Goal: Use online tool/utility: Utilize a website feature to perform a specific function

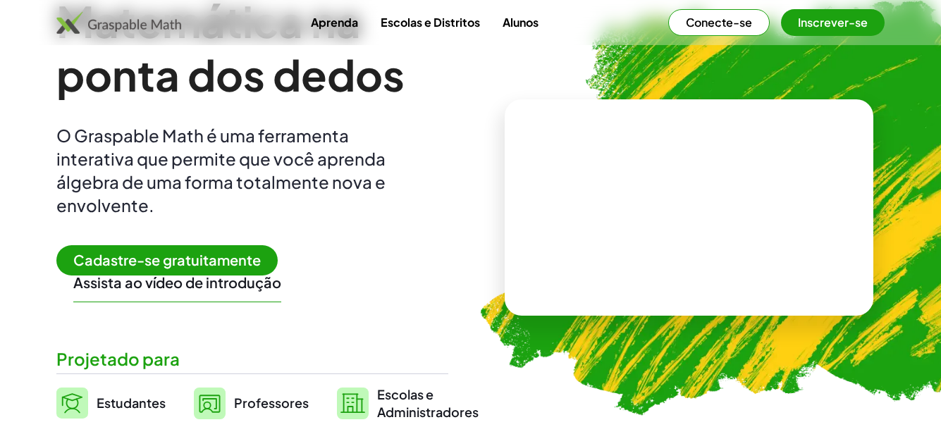
scroll to position [113, 0]
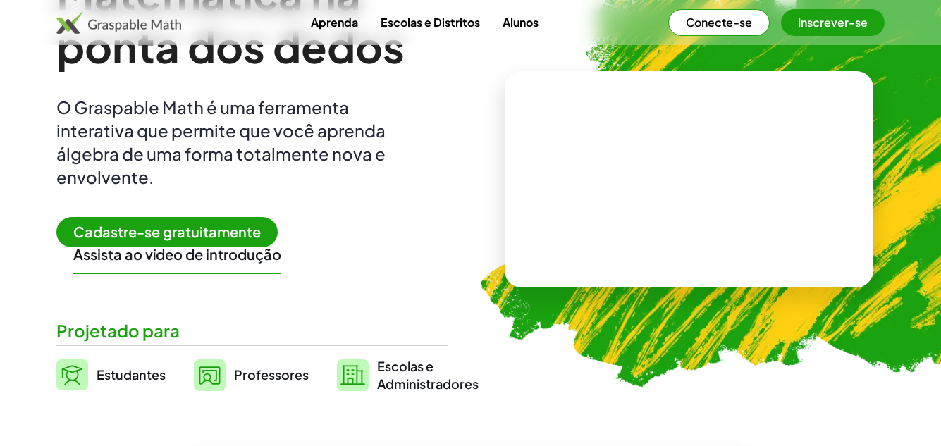
click at [196, 227] on font "Cadastre-se gratuitamente" at bounding box center [167, 232] width 188 height 18
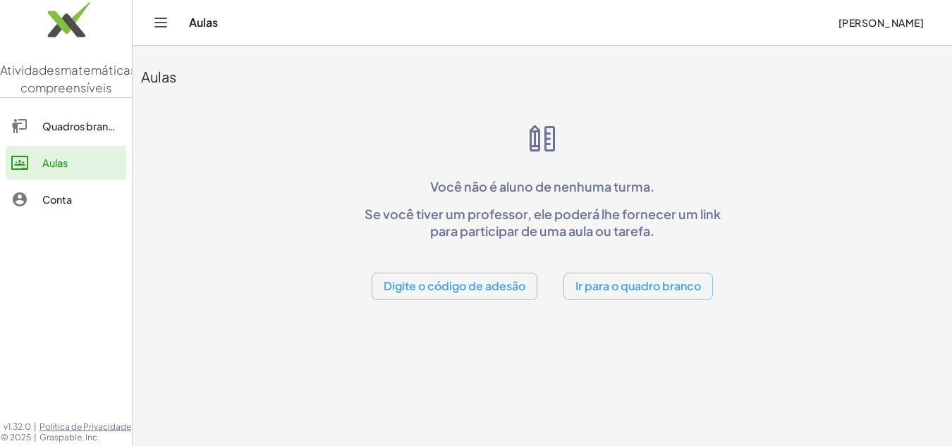
click at [578, 293] on font "Ir para o quadro branco" at bounding box center [638, 286] width 126 height 15
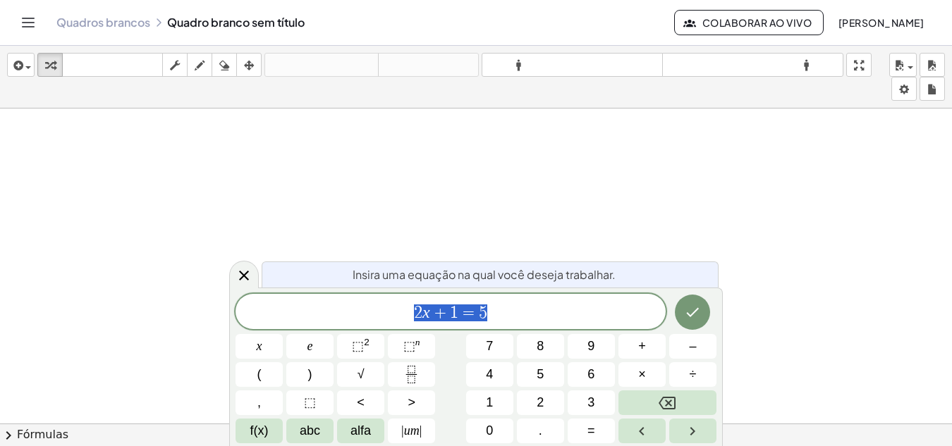
click at [488, 314] on span "2 x + 1 = 5" at bounding box center [451, 313] width 430 height 20
click at [200, 68] on icon "button" at bounding box center [200, 65] width 10 height 17
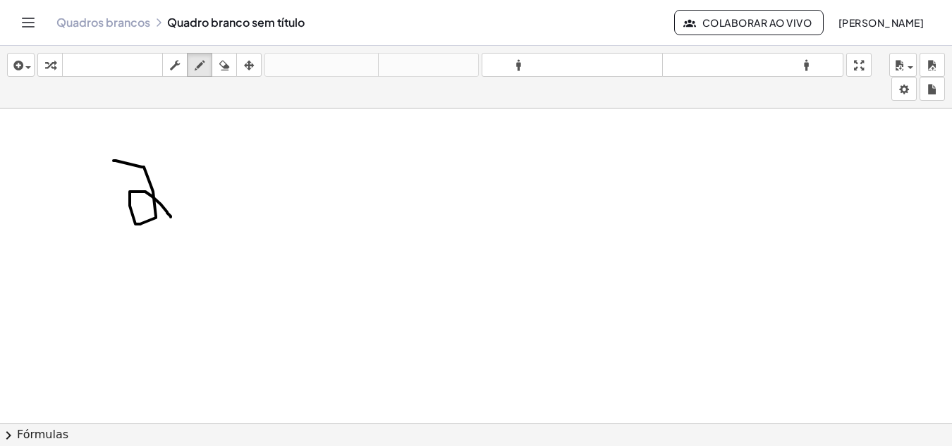
drag, startPoint x: 114, startPoint y: 161, endPoint x: 171, endPoint y: 217, distance: 80.3
click at [171, 217] on div at bounding box center [476, 434] width 952 height 650
click at [225, 71] on icon "button" at bounding box center [224, 65] width 10 height 17
drag, startPoint x: 225, startPoint y: 71, endPoint x: 126, endPoint y: 156, distance: 130.6
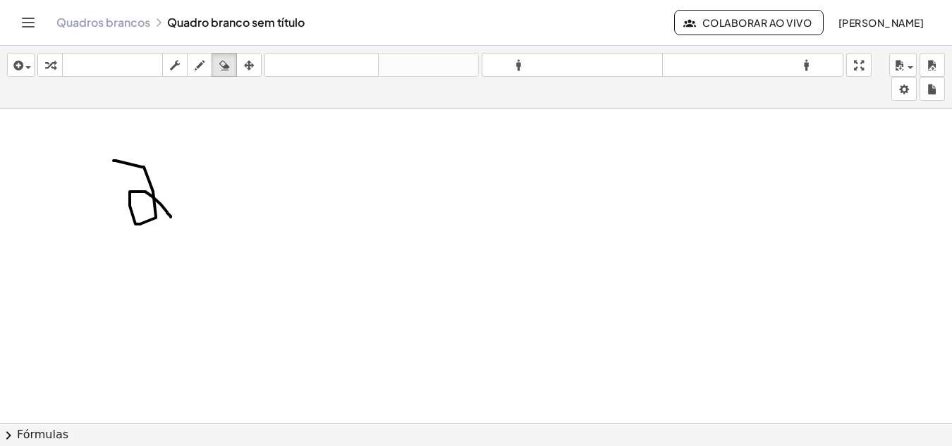
click at [126, 156] on div "inserir selecione uma: Expressão matemática Função Texto Vídeo do Youtube Gráfi…" at bounding box center [476, 246] width 952 height 401
click at [126, 156] on div at bounding box center [476, 434] width 952 height 650
drag, startPoint x: 126, startPoint y: 156, endPoint x: 123, endPoint y: 171, distance: 15.0
click at [123, 171] on div at bounding box center [476, 434] width 952 height 650
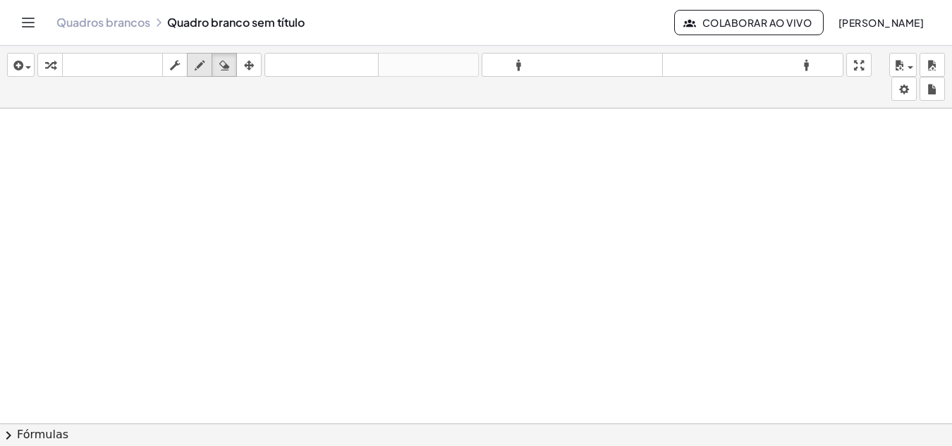
click at [204, 64] on icon "button" at bounding box center [200, 65] width 10 height 17
drag, startPoint x: 136, startPoint y: 149, endPoint x: 157, endPoint y: 163, distance: 25.4
click at [157, 161] on div at bounding box center [476, 434] width 952 height 650
click at [220, 66] on icon "button" at bounding box center [224, 65] width 10 height 17
drag, startPoint x: 224, startPoint y: 66, endPoint x: 124, endPoint y: 145, distance: 127.5
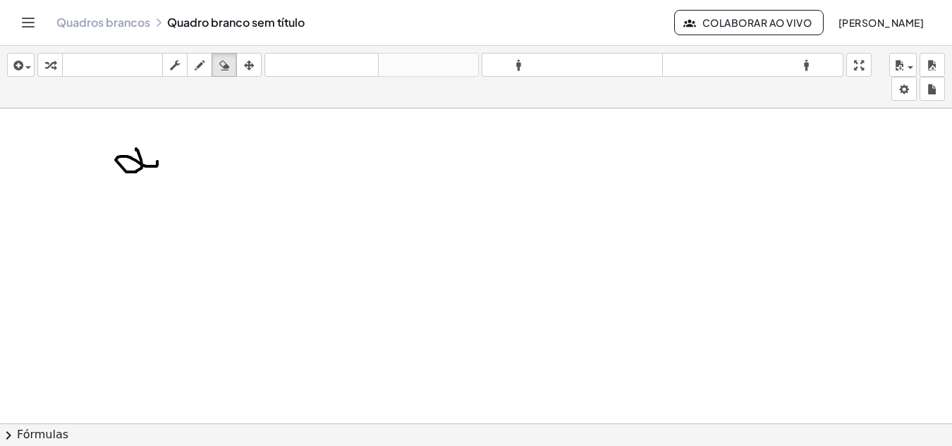
click at [124, 145] on div "inserir selecione uma: Expressão matemática Função Texto Vídeo do Youtube Gráfi…" at bounding box center [476, 246] width 952 height 401
drag, startPoint x: 124, startPoint y: 145, endPoint x: 138, endPoint y: 180, distance: 38.0
drag, startPoint x: 138, startPoint y: 180, endPoint x: 115, endPoint y: 170, distance: 25.3
click at [115, 170] on div at bounding box center [476, 434] width 952 height 650
drag, startPoint x: 161, startPoint y: 157, endPoint x: 144, endPoint y: 154, distance: 17.3
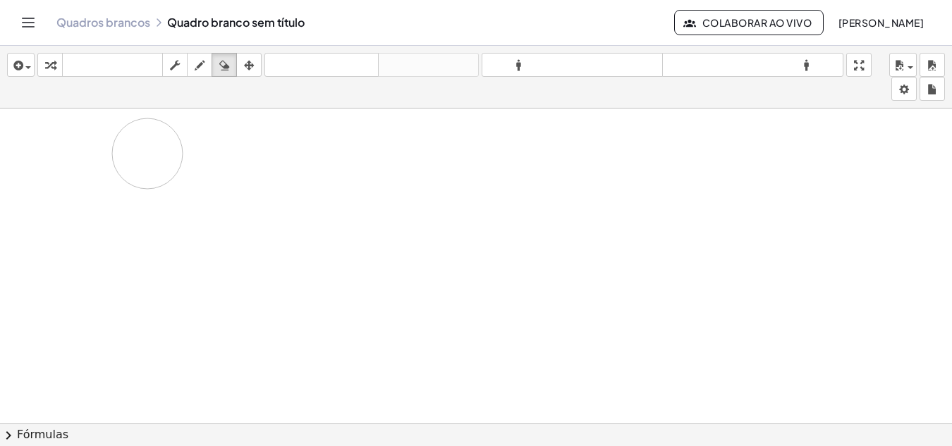
click at [144, 154] on div at bounding box center [476, 434] width 952 height 650
click at [201, 73] on icon "button" at bounding box center [200, 65] width 10 height 17
drag, startPoint x: 138, startPoint y: 134, endPoint x: 130, endPoint y: 161, distance: 28.6
drag, startPoint x: 130, startPoint y: 161, endPoint x: 115, endPoint y: 161, distance: 14.8
click at [115, 161] on div at bounding box center [476, 434] width 952 height 650
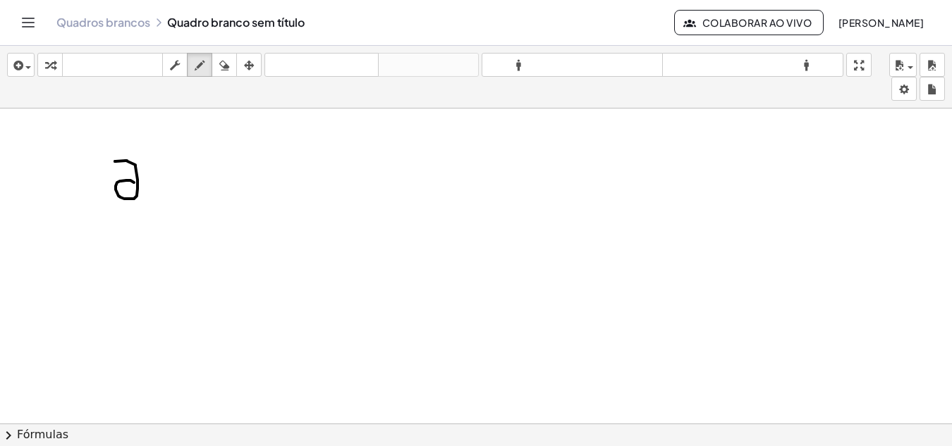
drag, startPoint x: 115, startPoint y: 161, endPoint x: 139, endPoint y: 187, distance: 34.9
click at [139, 187] on div at bounding box center [476, 434] width 952 height 650
drag, startPoint x: 228, startPoint y: 72, endPoint x: 125, endPoint y: 169, distance: 141.7
click at [125, 169] on div "inserir selecione uma: Expressão matemática Função Texto Vídeo do Youtube Gráfi…" at bounding box center [476, 246] width 952 height 401
click at [125, 169] on div at bounding box center [476, 434] width 952 height 650
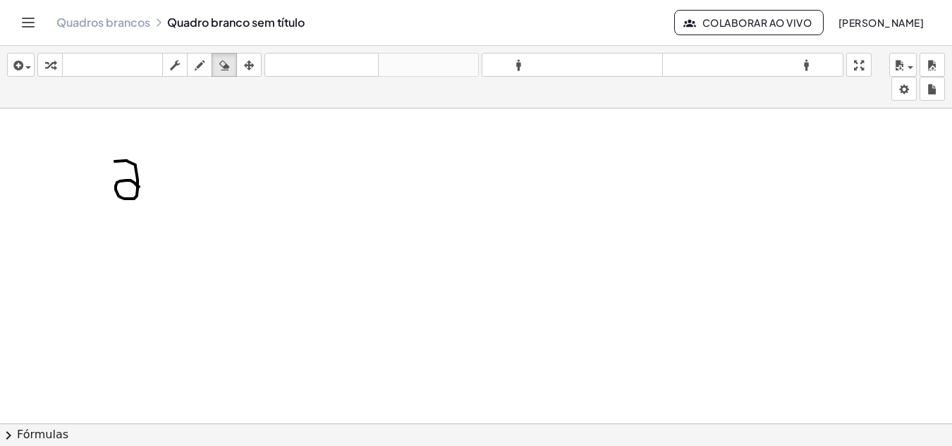
click at [125, 169] on div at bounding box center [476, 434] width 952 height 650
click at [173, 73] on icon "button" at bounding box center [175, 65] width 10 height 17
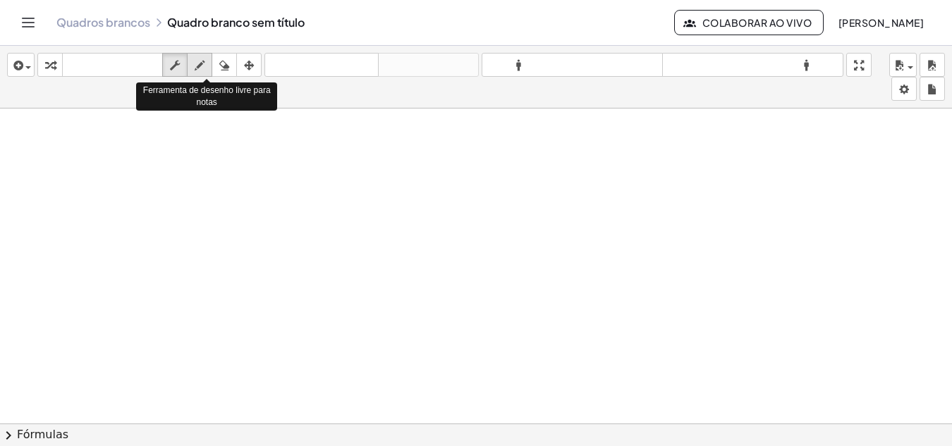
click at [207, 64] on div "button" at bounding box center [199, 64] width 18 height 17
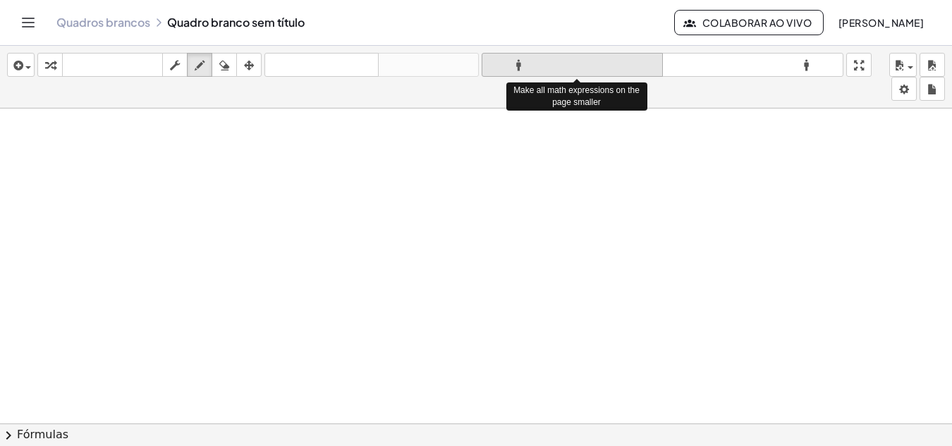
click at [625, 66] on font "formato_tamanho" at bounding box center [572, 65] width 174 height 13
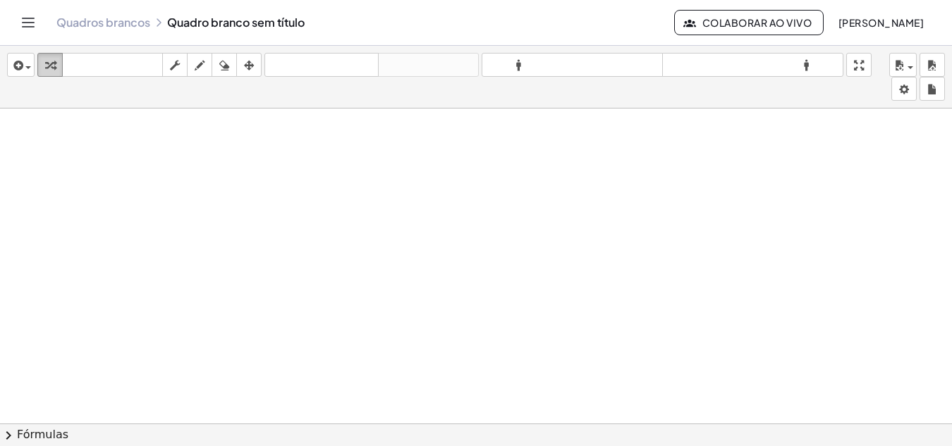
click at [51, 63] on icon "button" at bounding box center [50, 65] width 10 height 17
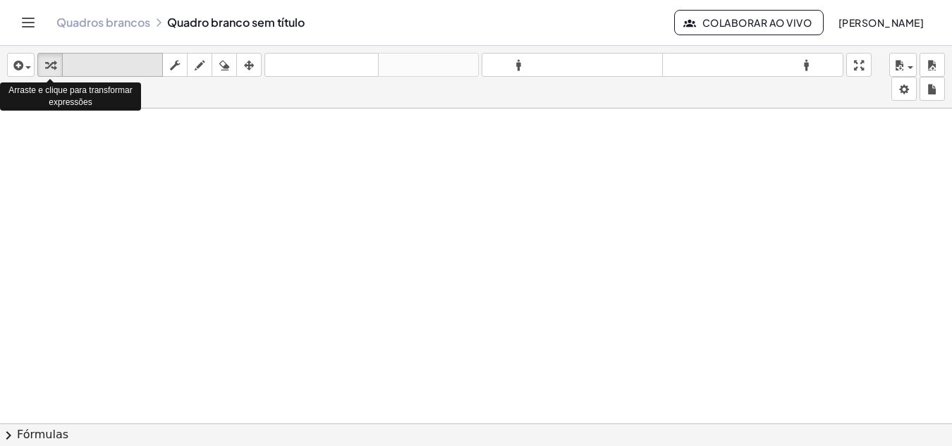
click at [80, 62] on font "teclado" at bounding box center [113, 65] width 94 height 13
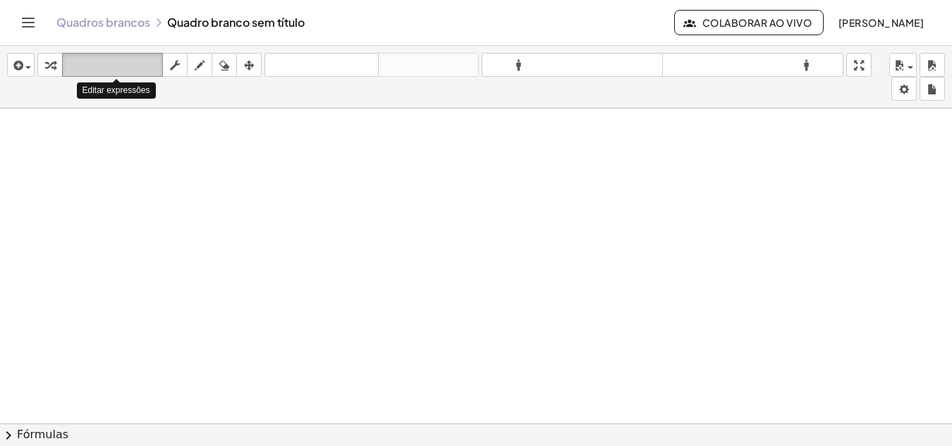
click at [80, 62] on font "teclado" at bounding box center [113, 65] width 94 height 13
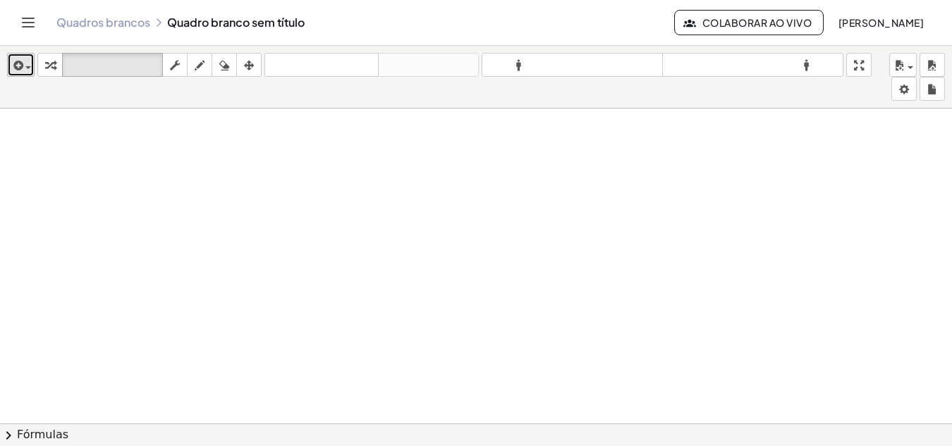
click at [26, 63] on div "button" at bounding box center [21, 64] width 20 height 17
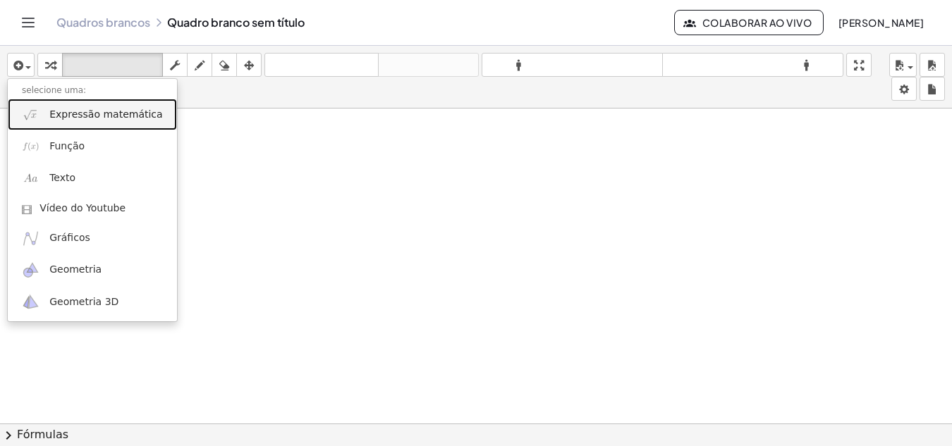
drag, startPoint x: 128, startPoint y: 111, endPoint x: 99, endPoint y: 102, distance: 30.3
click at [99, 102] on link "Expressão matemática" at bounding box center [92, 115] width 169 height 32
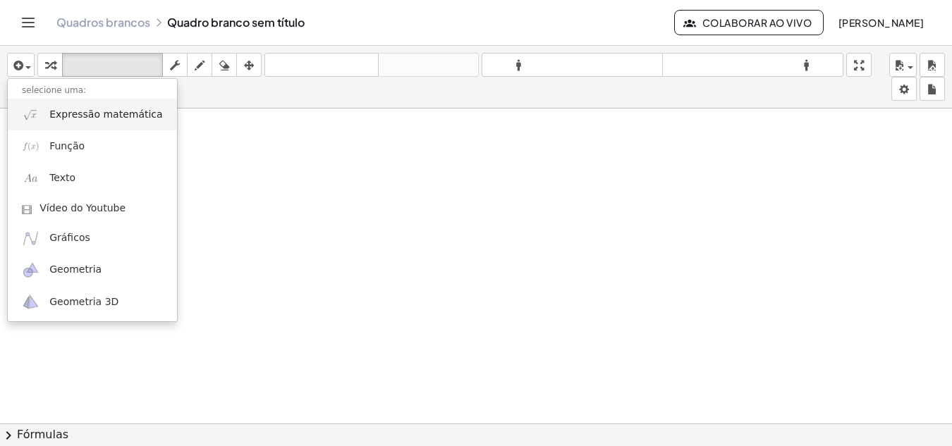
click at [99, 102] on div "inserir selecione uma: Expressão matemática Função Texto Vídeo do Youtube Gráfi…" at bounding box center [476, 77] width 952 height 63
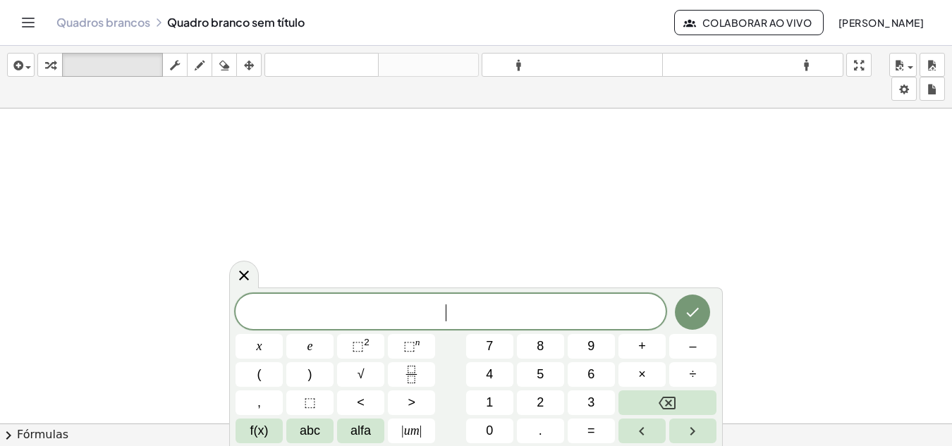
click at [369, 308] on span "​" at bounding box center [451, 313] width 430 height 20
click at [363, 338] on span "⬚ 2" at bounding box center [361, 346] width 18 height 19
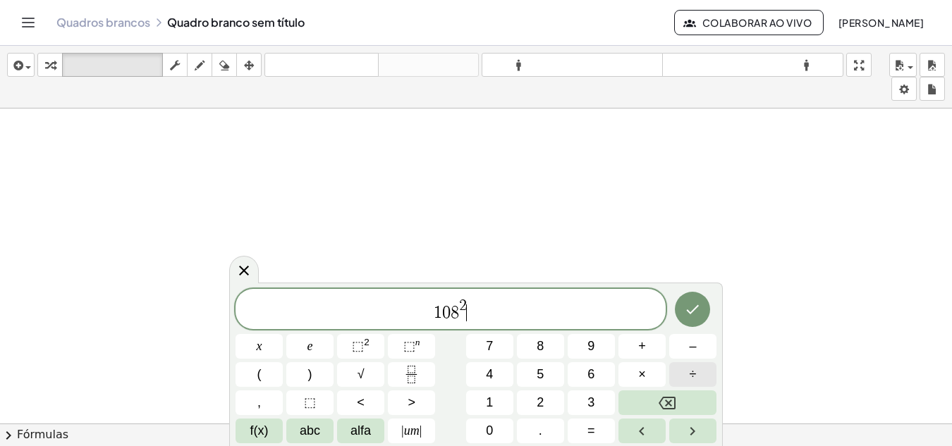
click at [696, 385] on button "÷" at bounding box center [692, 374] width 47 height 25
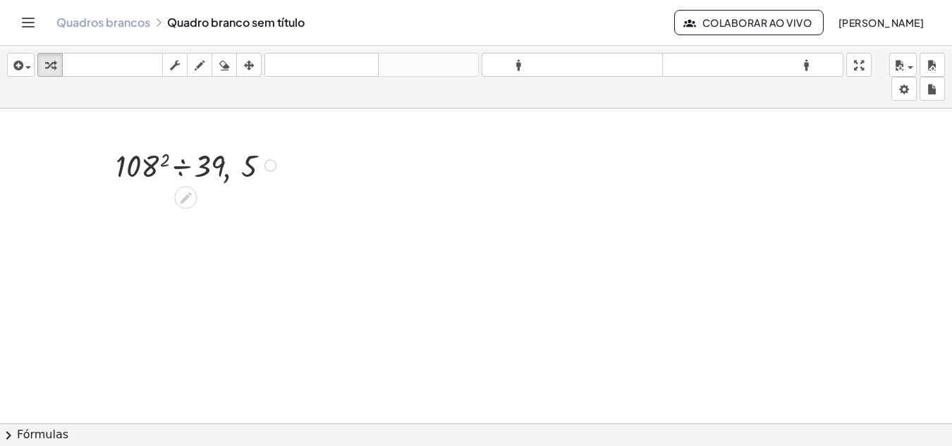
click at [260, 148] on div at bounding box center [198, 165] width 179 height 42
click at [190, 197] on icon at bounding box center [185, 197] width 15 height 15
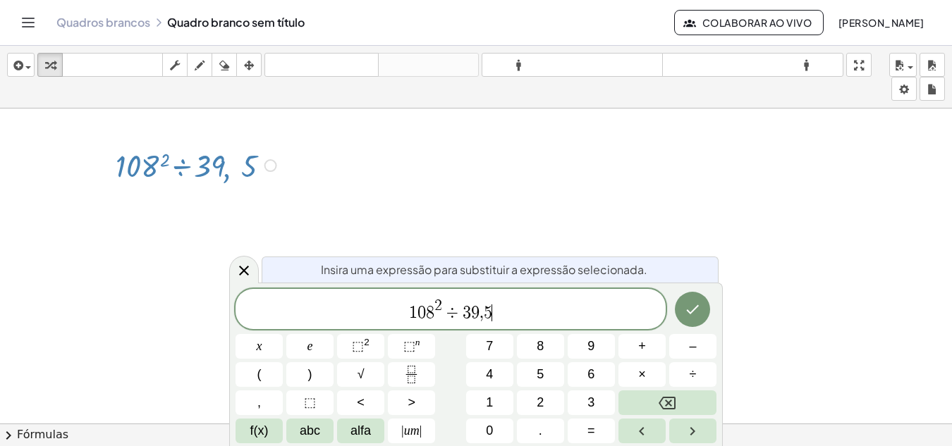
click at [511, 324] on div "1 0 8 2 ÷ 3 9 , 5 ​" at bounding box center [451, 309] width 430 height 40
click at [355, 341] on font "⬚" at bounding box center [358, 346] width 12 height 14
click at [678, 381] on button "÷" at bounding box center [692, 374] width 47 height 25
click at [587, 393] on span "3" at bounding box center [590, 402] width 7 height 19
click at [595, 342] on button "9" at bounding box center [591, 346] width 47 height 25
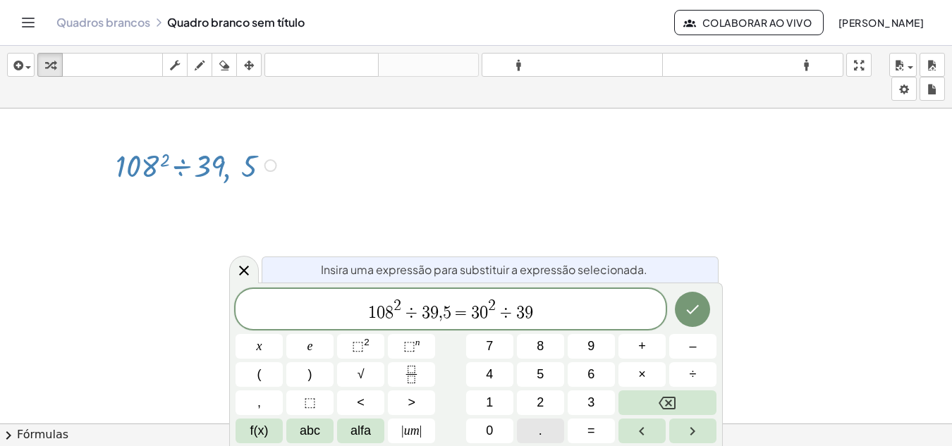
click at [539, 427] on font "." at bounding box center [541, 431] width 4 height 14
click at [542, 372] on font "5" at bounding box center [540, 374] width 7 height 14
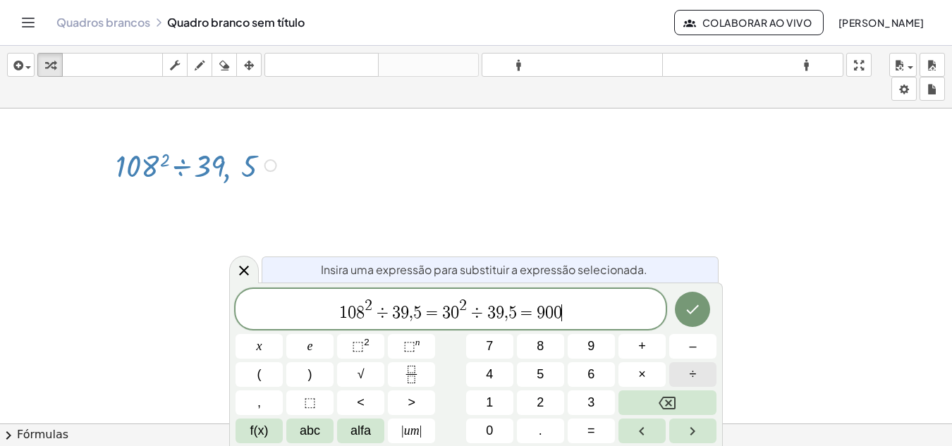
click at [704, 372] on button "÷" at bounding box center [692, 374] width 47 height 25
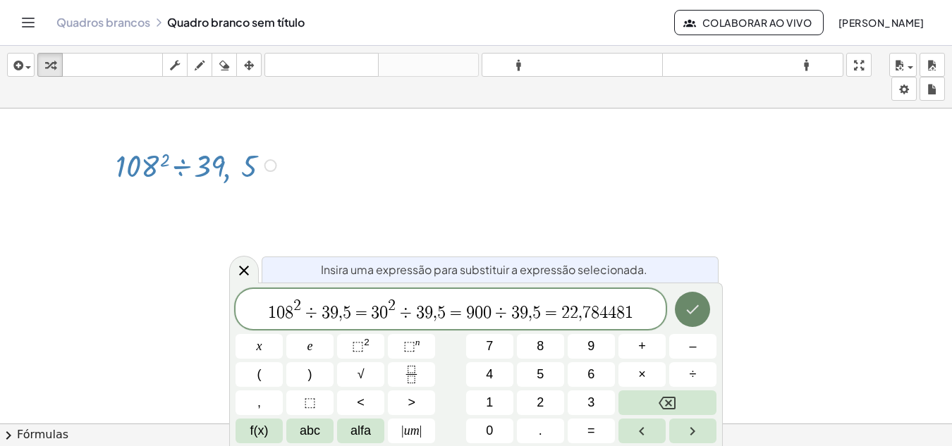
click at [688, 322] on button "Feito" at bounding box center [692, 309] width 35 height 35
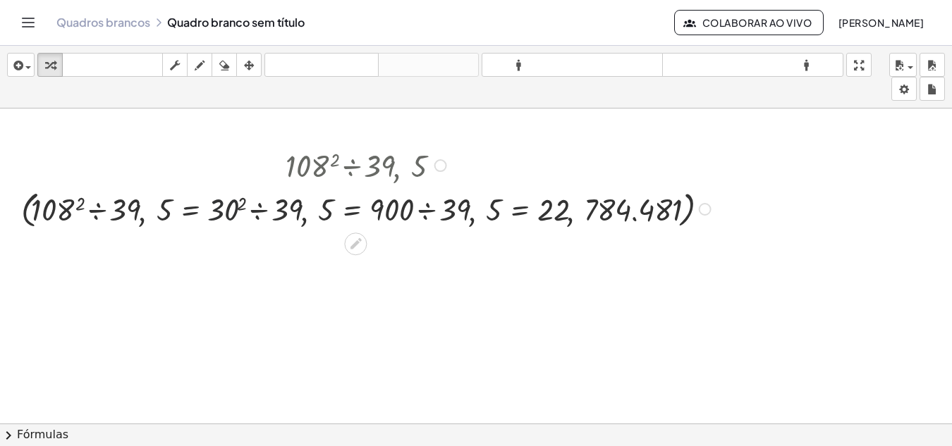
click at [231, 210] on div at bounding box center [368, 208] width 708 height 46
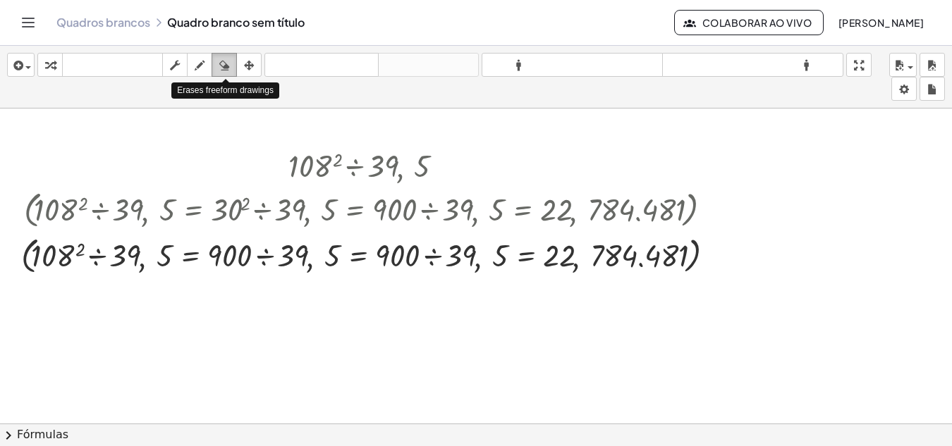
click at [233, 70] on div "button" at bounding box center [224, 64] width 18 height 17
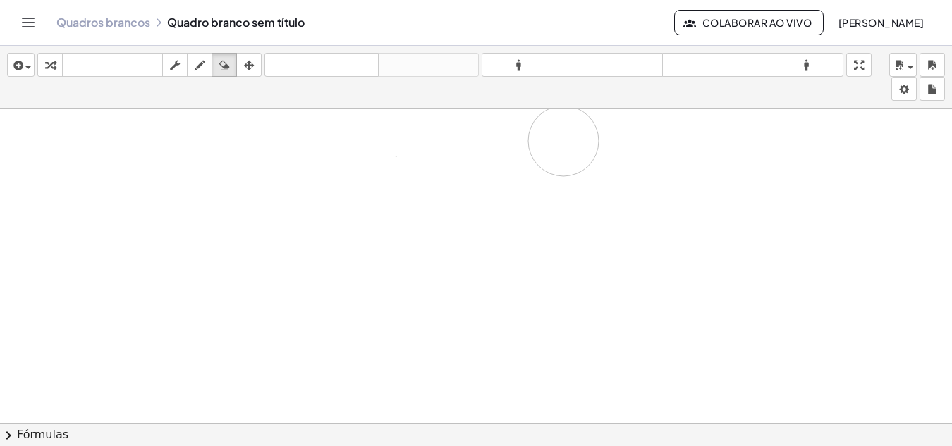
drag, startPoint x: 278, startPoint y: 158, endPoint x: 613, endPoint y: 157, distance: 335.7
click at [610, 157] on div at bounding box center [476, 434] width 952 height 650
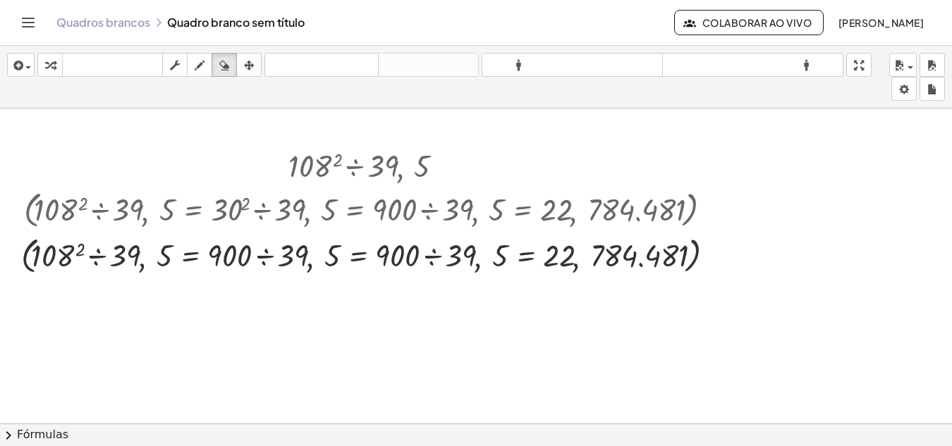
click at [606, 155] on div at bounding box center [476, 434] width 952 height 650
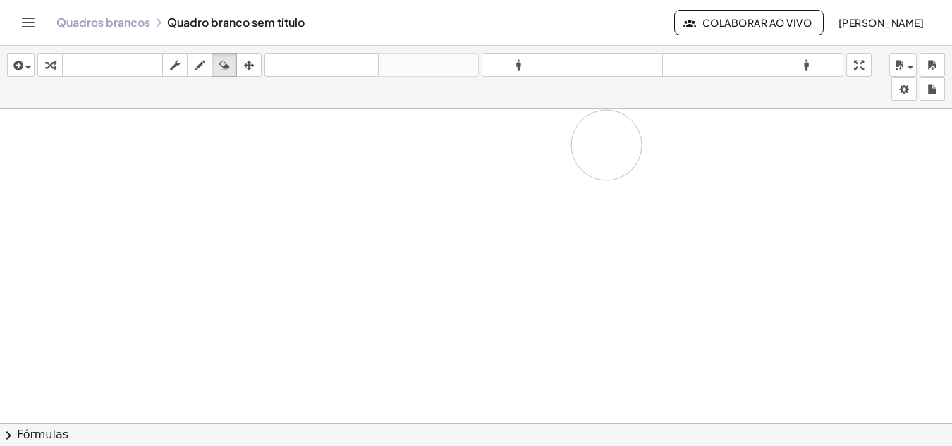
drag, startPoint x: 260, startPoint y: 143, endPoint x: 578, endPoint y: 138, distance: 318.1
click at [578, 138] on div at bounding box center [476, 434] width 952 height 650
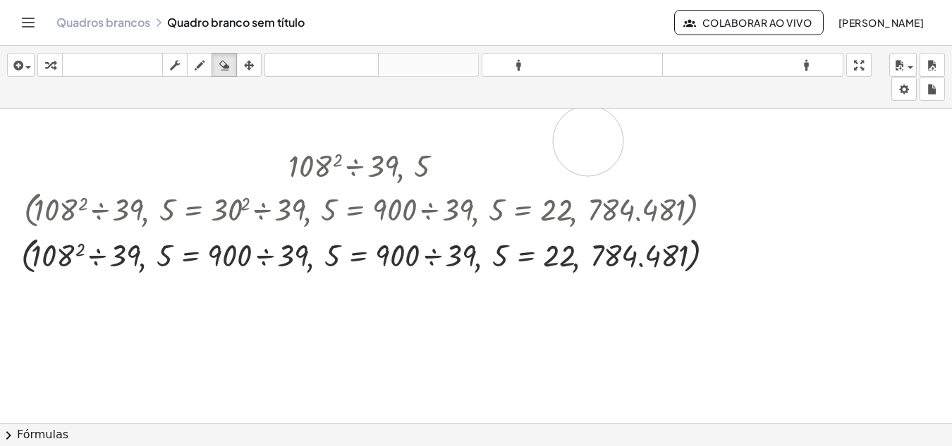
click at [588, 141] on div at bounding box center [476, 434] width 952 height 650
click at [355, 151] on div at bounding box center [476, 434] width 952 height 650
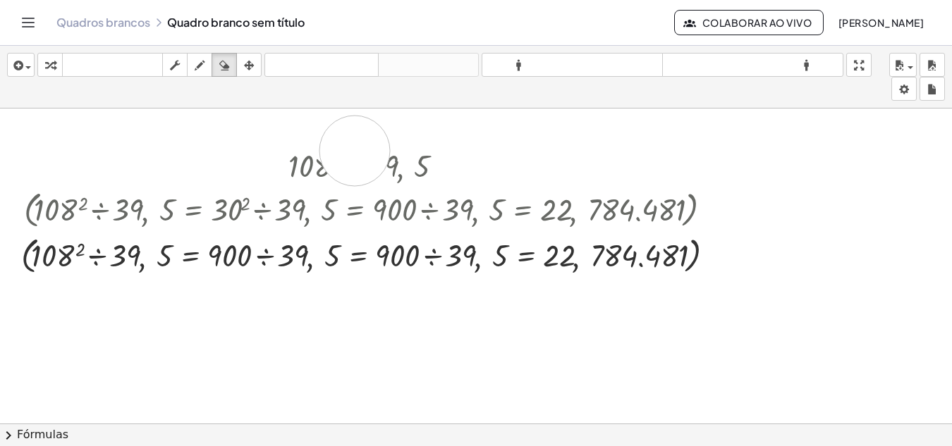
click at [355, 151] on div at bounding box center [476, 434] width 952 height 650
click at [199, 62] on icon "button" at bounding box center [200, 65] width 10 height 17
click at [178, 66] on icon "button" at bounding box center [175, 65] width 10 height 17
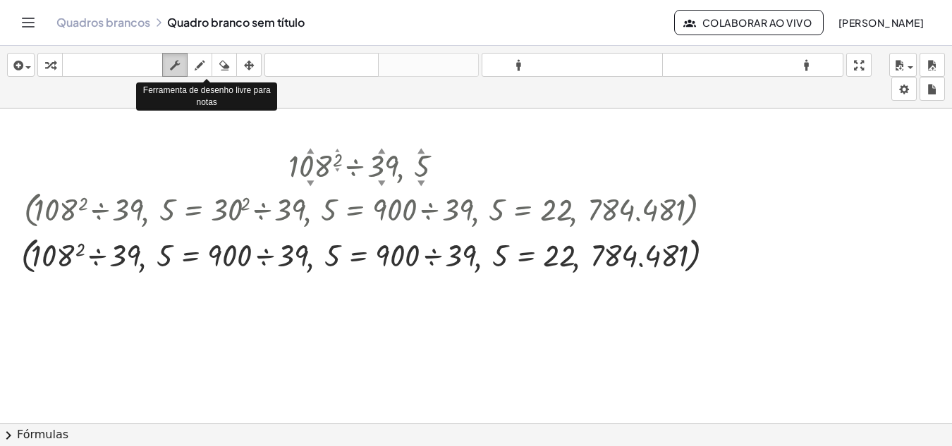
click at [178, 64] on icon "button" at bounding box center [175, 65] width 10 height 17
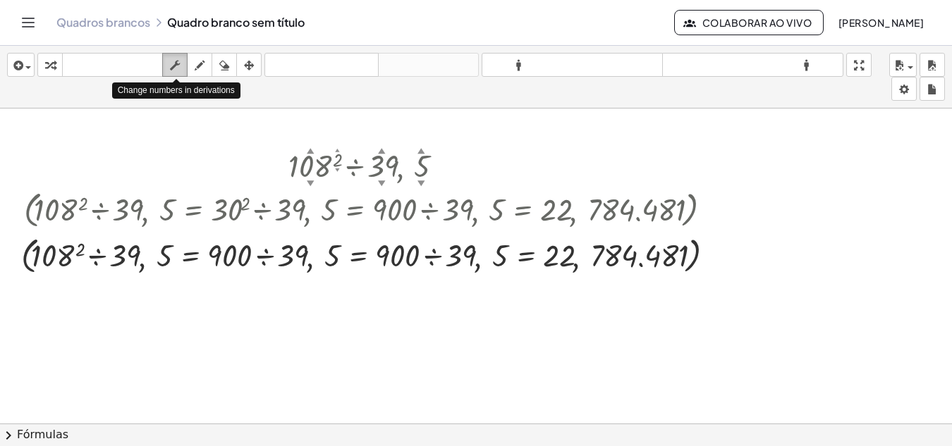
click at [178, 64] on icon "button" at bounding box center [175, 65] width 10 height 17
click at [329, 174] on div at bounding box center [371, 165] width 714 height 42
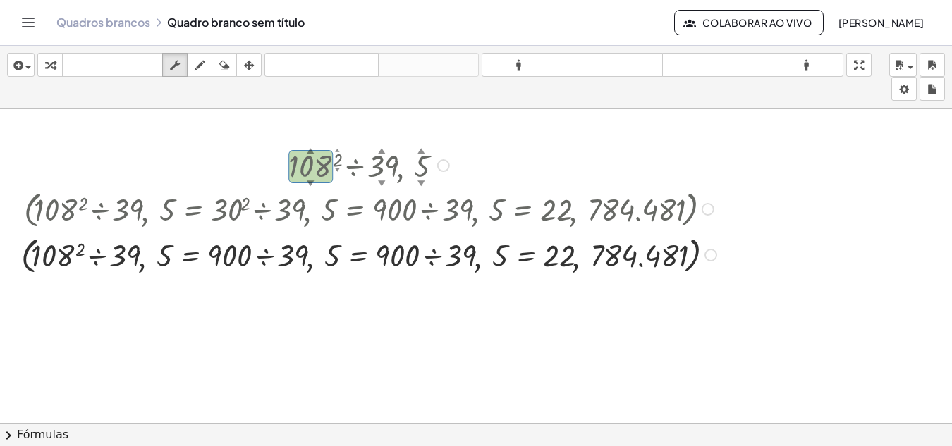
click at [329, 174] on div at bounding box center [371, 165] width 714 height 42
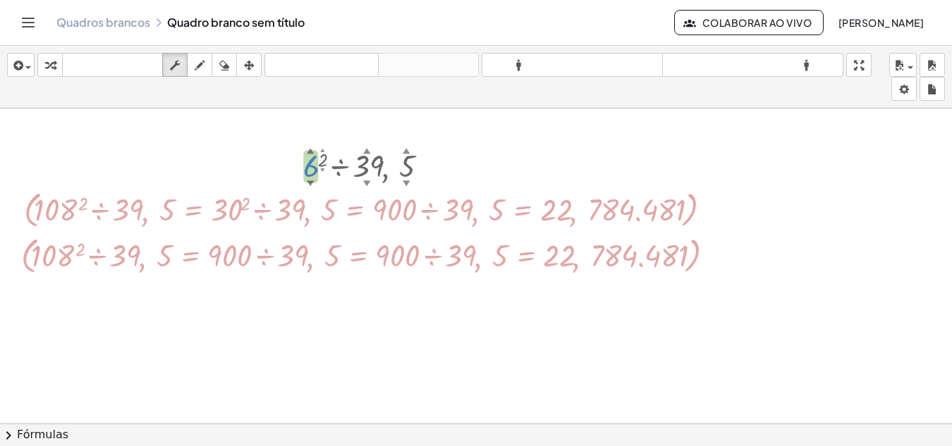
drag, startPoint x: 329, startPoint y: 174, endPoint x: 448, endPoint y: 371, distance: 230.0
click at [448, 371] on div ", · 6 ▲ ▼ 2 ▲ ▼ ÷ 39 ▲ ▼ , 5 ▲ ▼ ( , · 108 2 ÷ 39 , 5 = · 30 2 ÷ 39 , 5 = · 900…" at bounding box center [476, 434] width 952 height 650
drag, startPoint x: 450, startPoint y: 379, endPoint x: 339, endPoint y: 231, distance: 184.9
drag, startPoint x: 339, startPoint y: 231, endPoint x: 176, endPoint y: 71, distance: 228.4
click at [176, 71] on icon "button" at bounding box center [175, 65] width 10 height 17
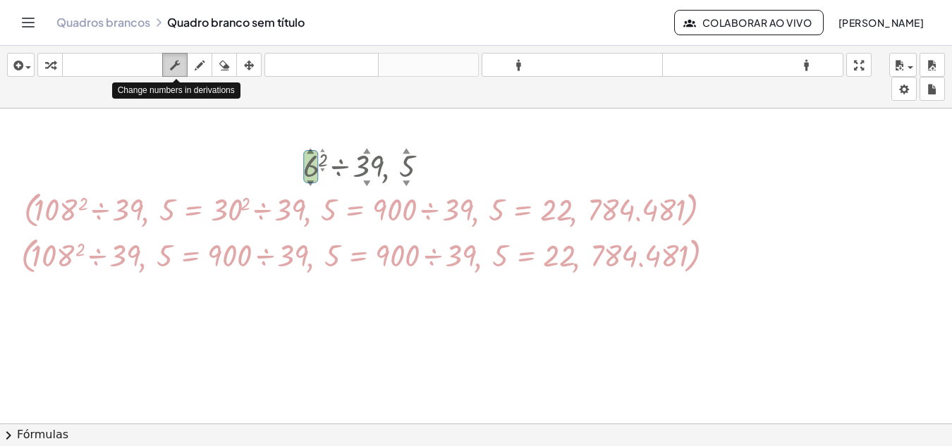
click at [176, 71] on icon "button" at bounding box center [175, 65] width 10 height 17
click at [216, 116] on div at bounding box center [476, 434] width 952 height 650
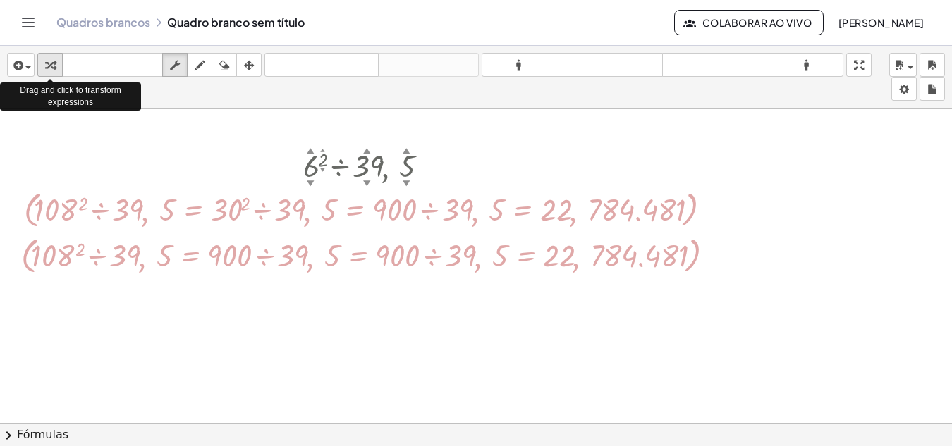
click at [38, 68] on button "transformar" at bounding box center [49, 65] width 25 height 24
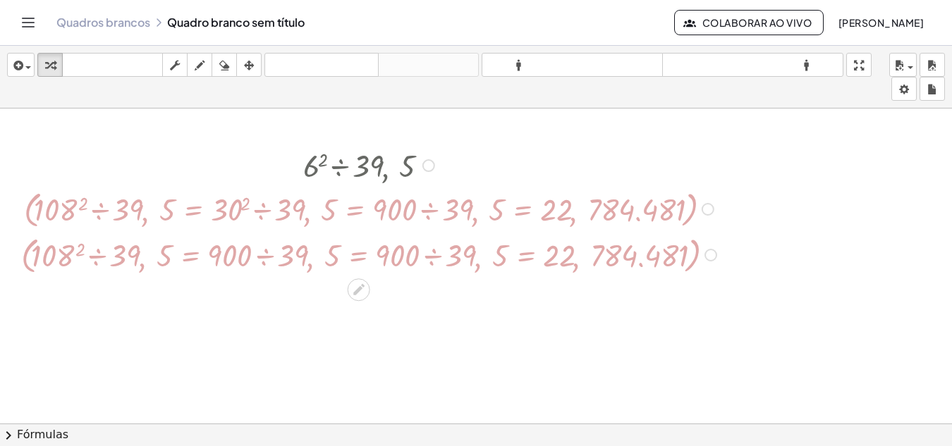
click at [173, 164] on div at bounding box center [371, 165] width 714 height 42
click at [25, 68] on span "button" at bounding box center [28, 67] width 6 height 3
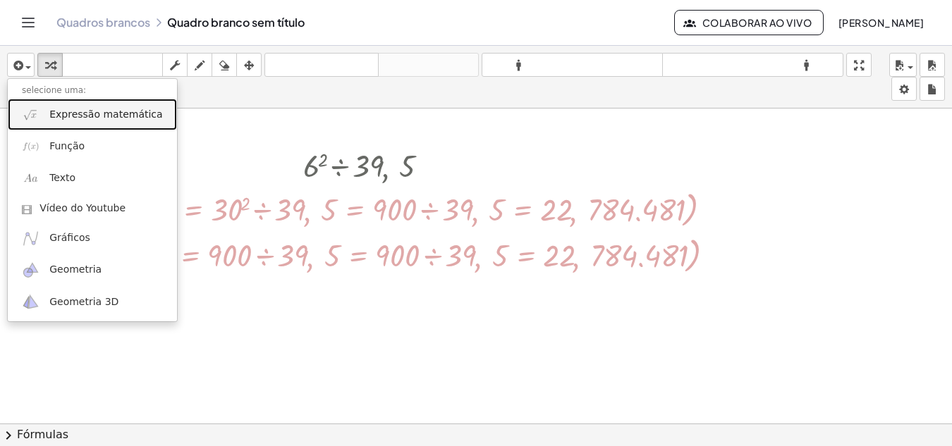
click at [106, 112] on font "Expressão matemática" at bounding box center [105, 114] width 113 height 11
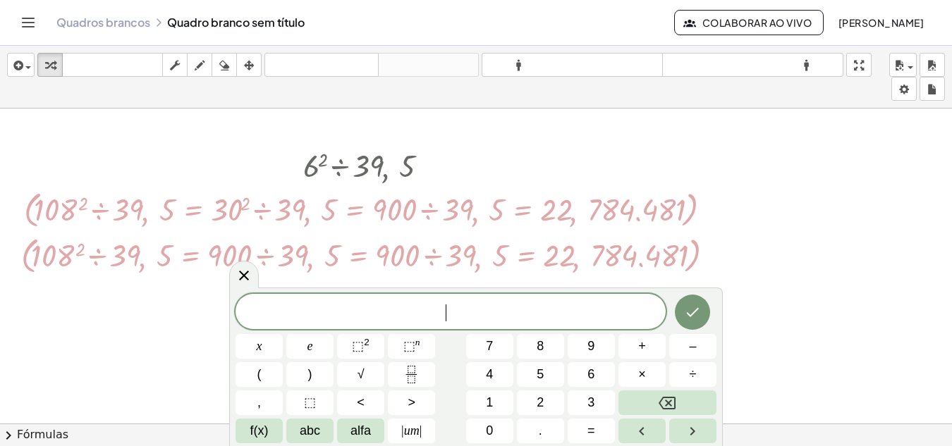
click at [142, 145] on div at bounding box center [371, 165] width 714 height 42
click at [907, 85] on body "Atividades matemáticas compreensíveis Quadros brancos Aulas Conta v1.32.0 | Pol…" at bounding box center [476, 223] width 952 height 446
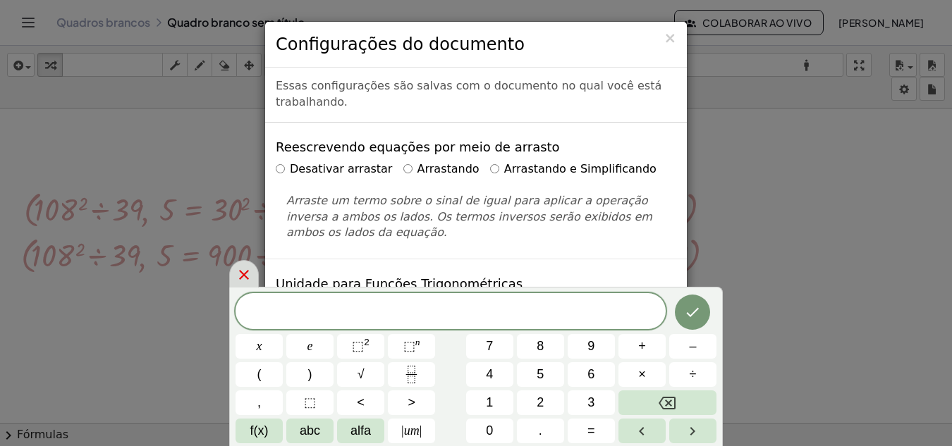
click at [243, 281] on icon at bounding box center [244, 275] width 17 height 17
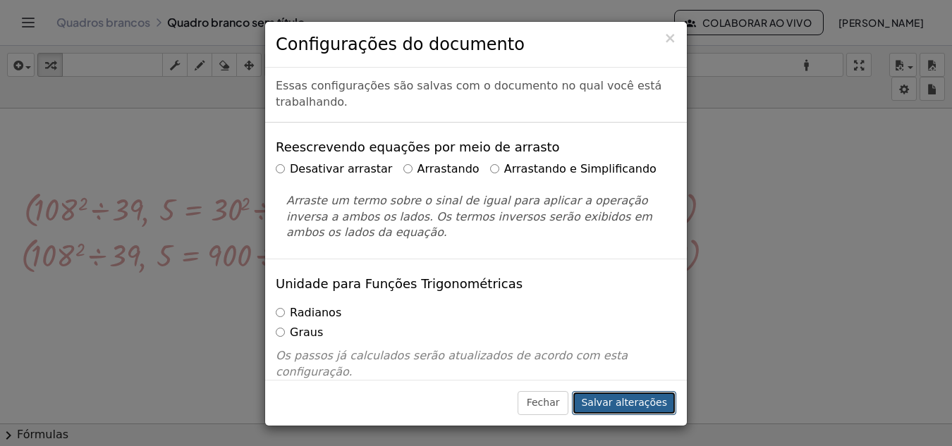
click at [635, 406] on font "Salvar alterações" at bounding box center [624, 402] width 86 height 11
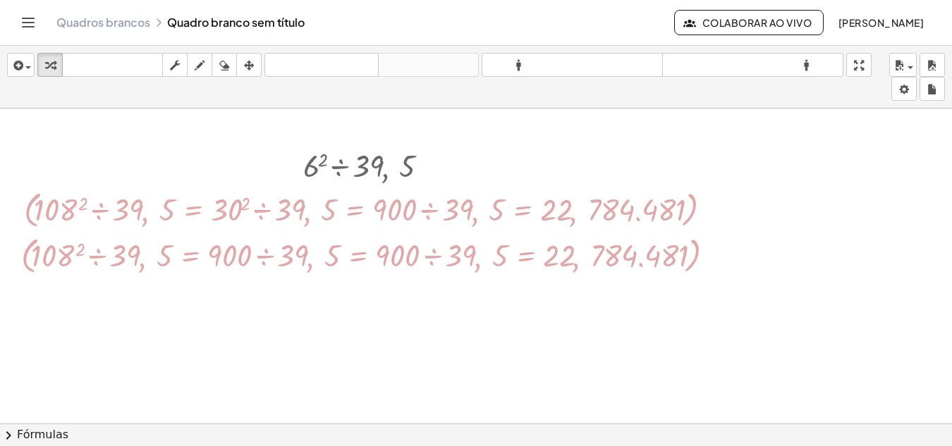
click at [32, 23] on icon "Alternar navegação" at bounding box center [28, 22] width 17 height 17
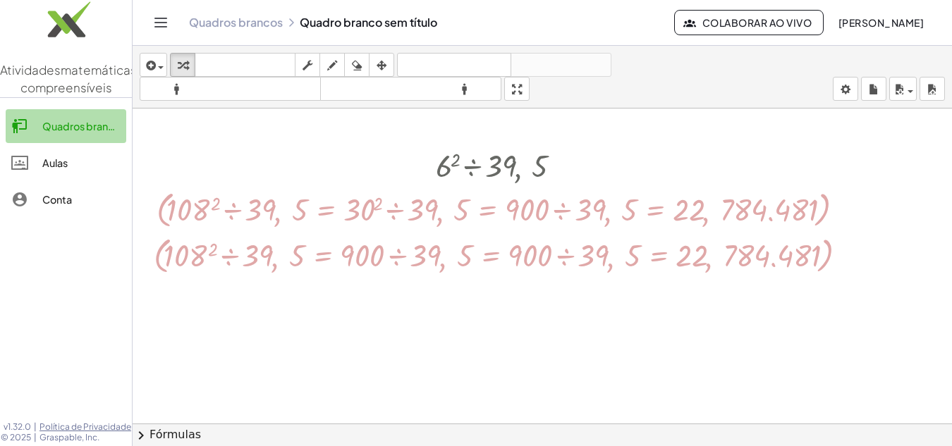
click at [68, 133] on font "Quadros brancos" at bounding box center [83, 126] width 83 height 13
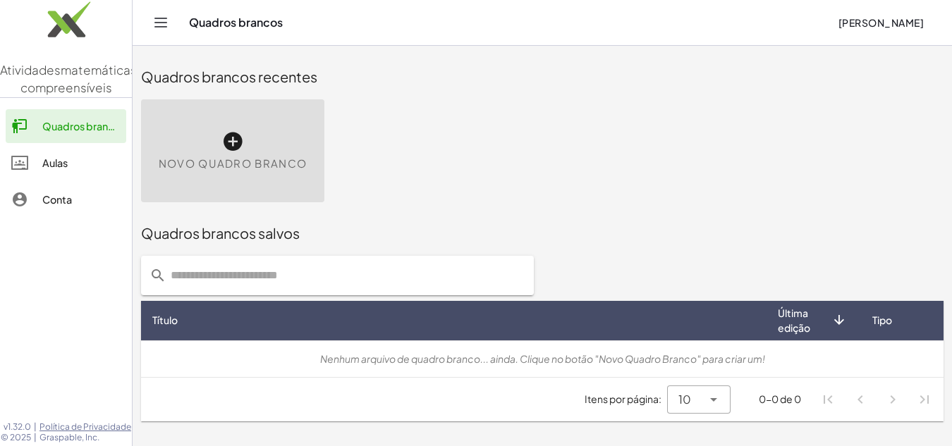
click at [226, 165] on font "Novo quadro branco" at bounding box center [233, 163] width 148 height 13
